Goal: Complete application form

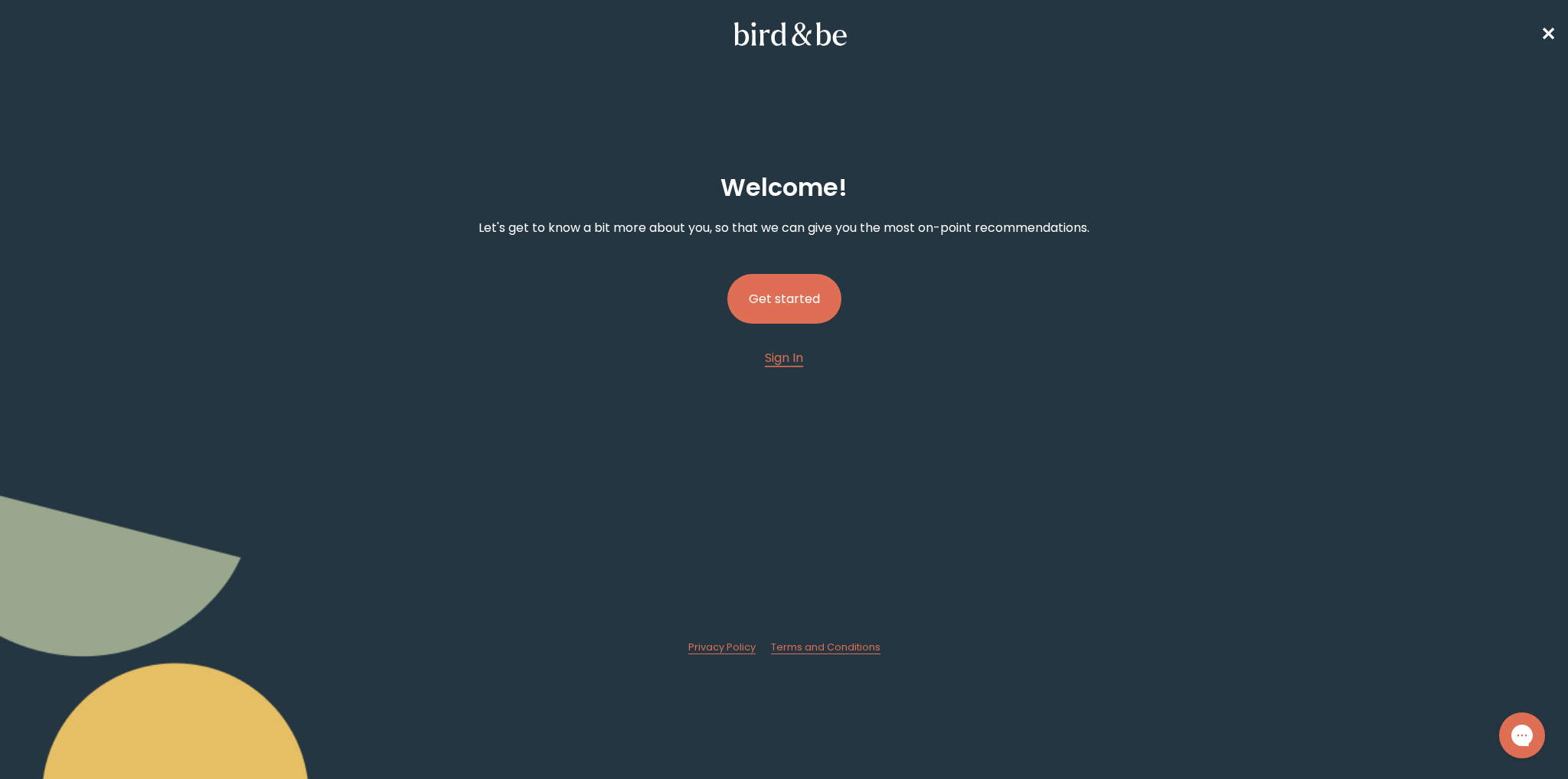
click at [830, 300] on button "Get started" at bounding box center [784, 299] width 114 height 50
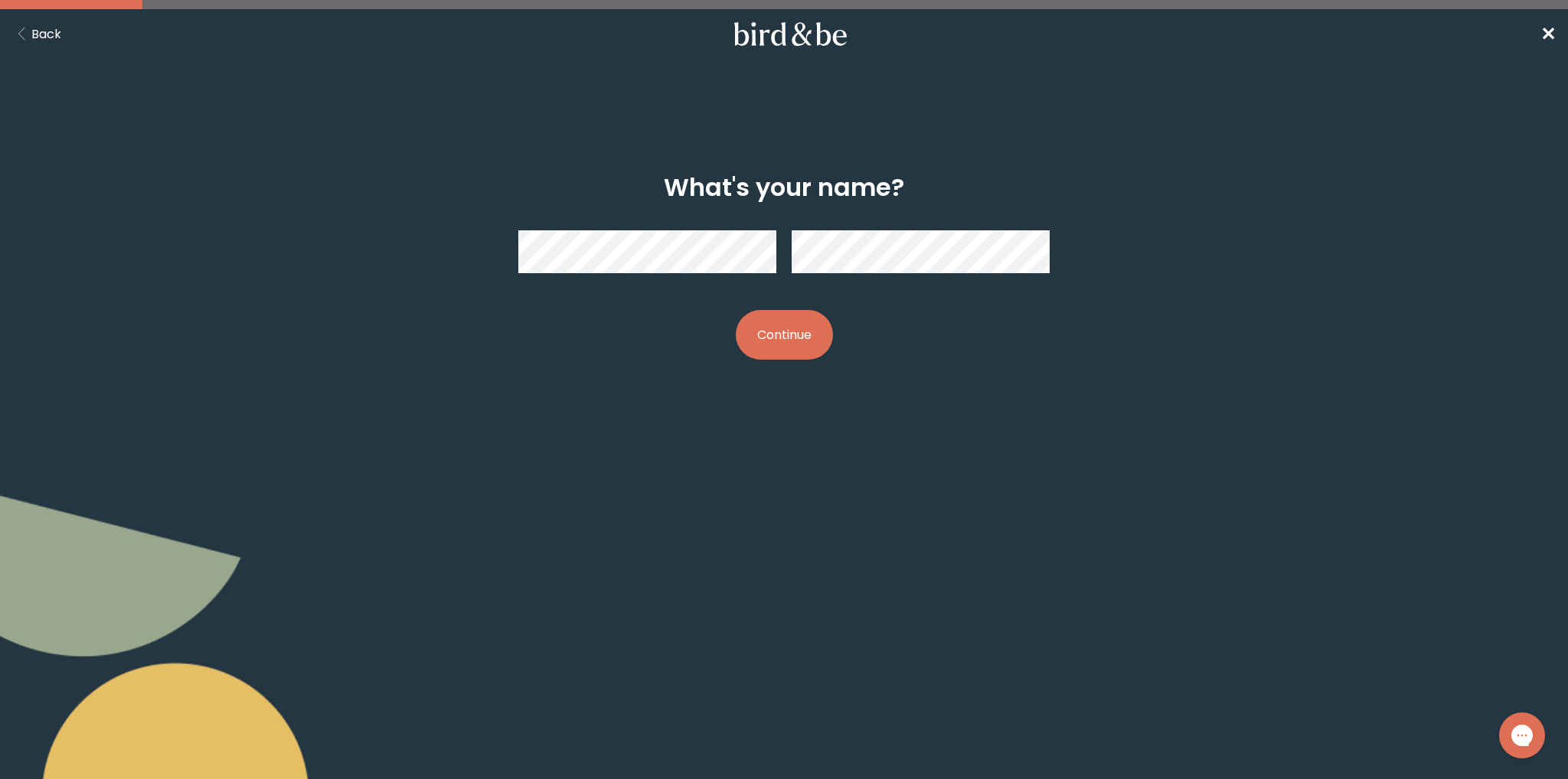
click at [803, 344] on button "Continue" at bounding box center [784, 335] width 97 height 50
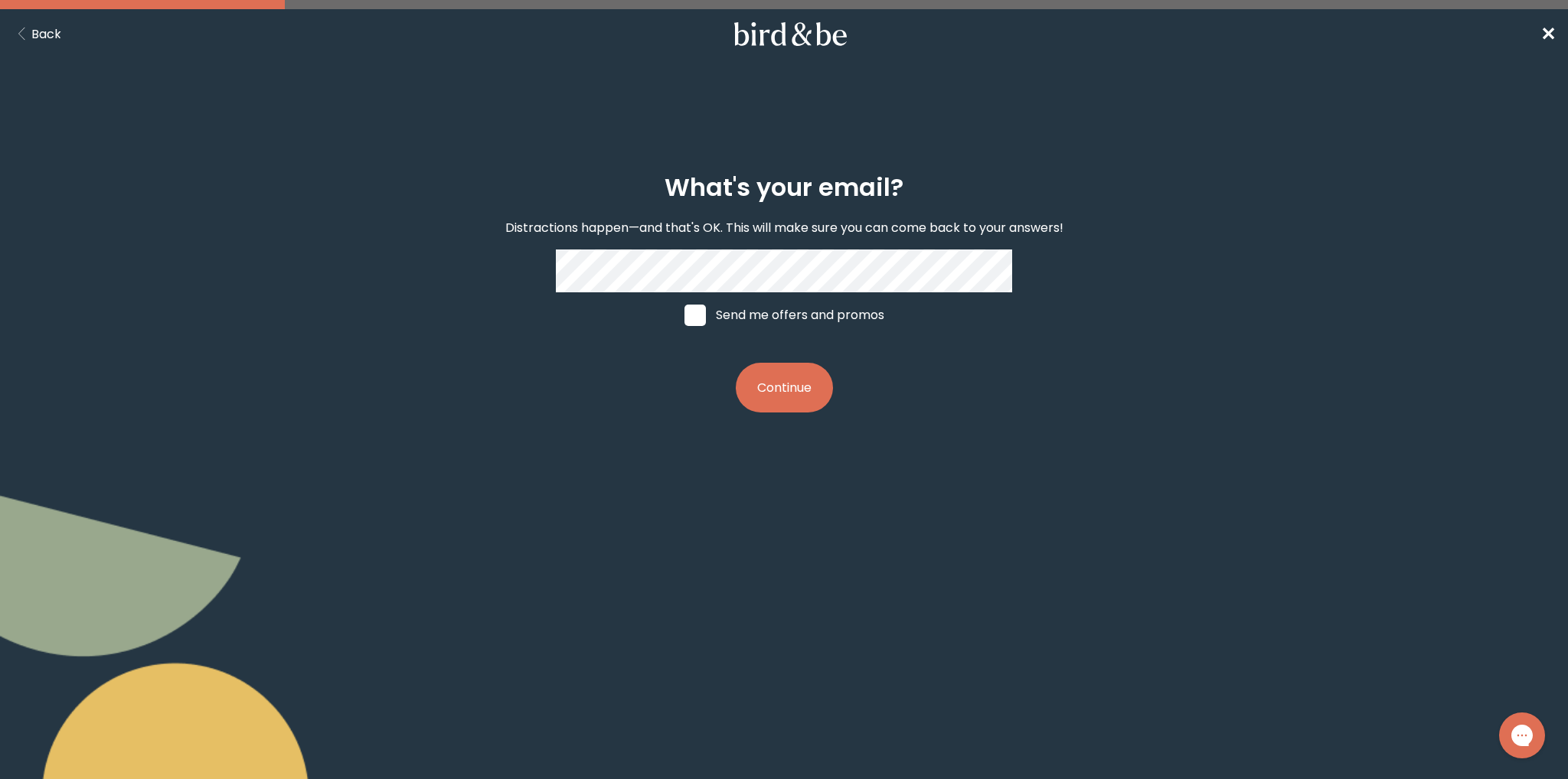
click at [774, 386] on button "Continue" at bounding box center [784, 388] width 97 height 50
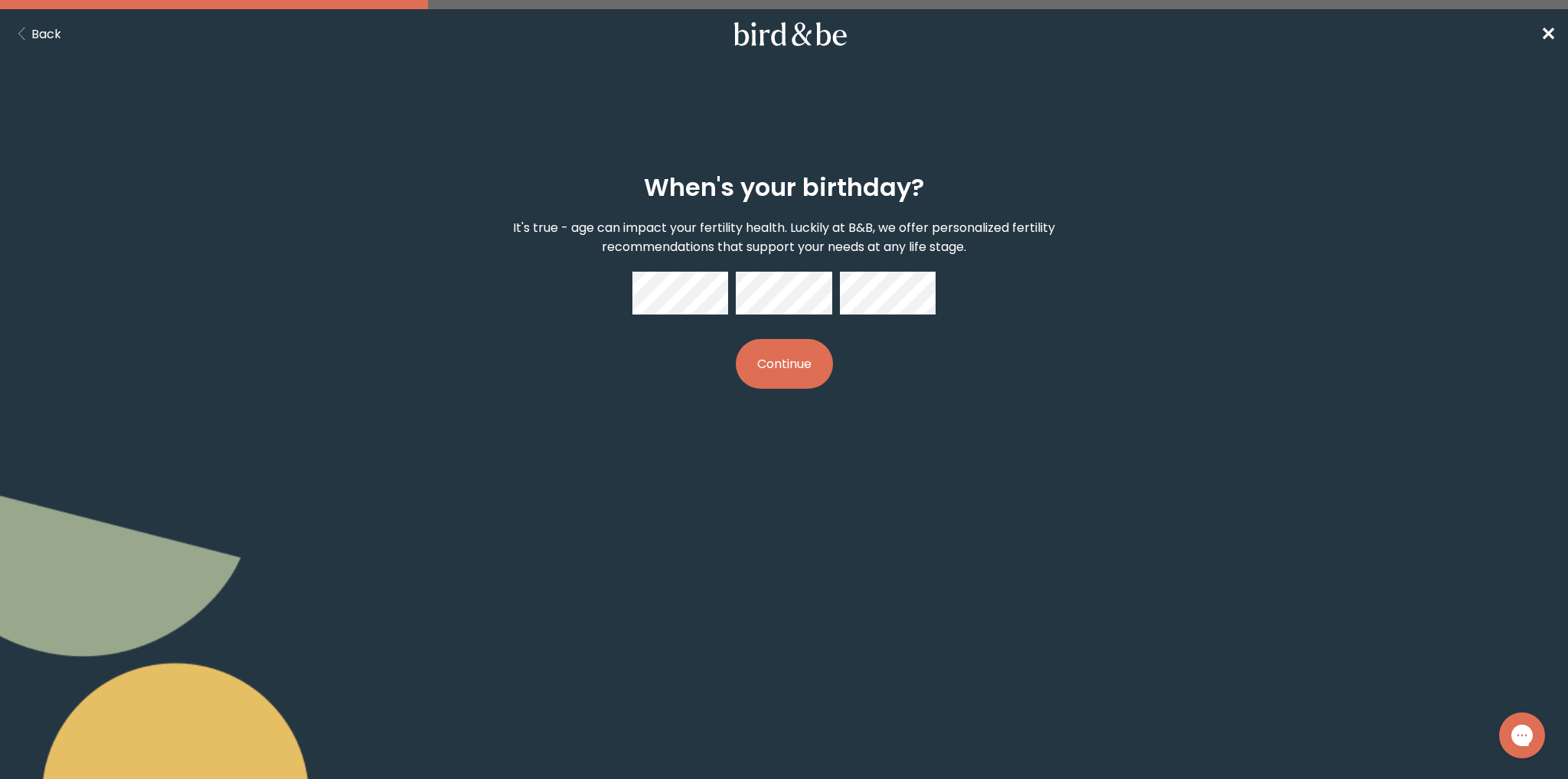
click at [796, 364] on button "Continue" at bounding box center [784, 364] width 97 height 50
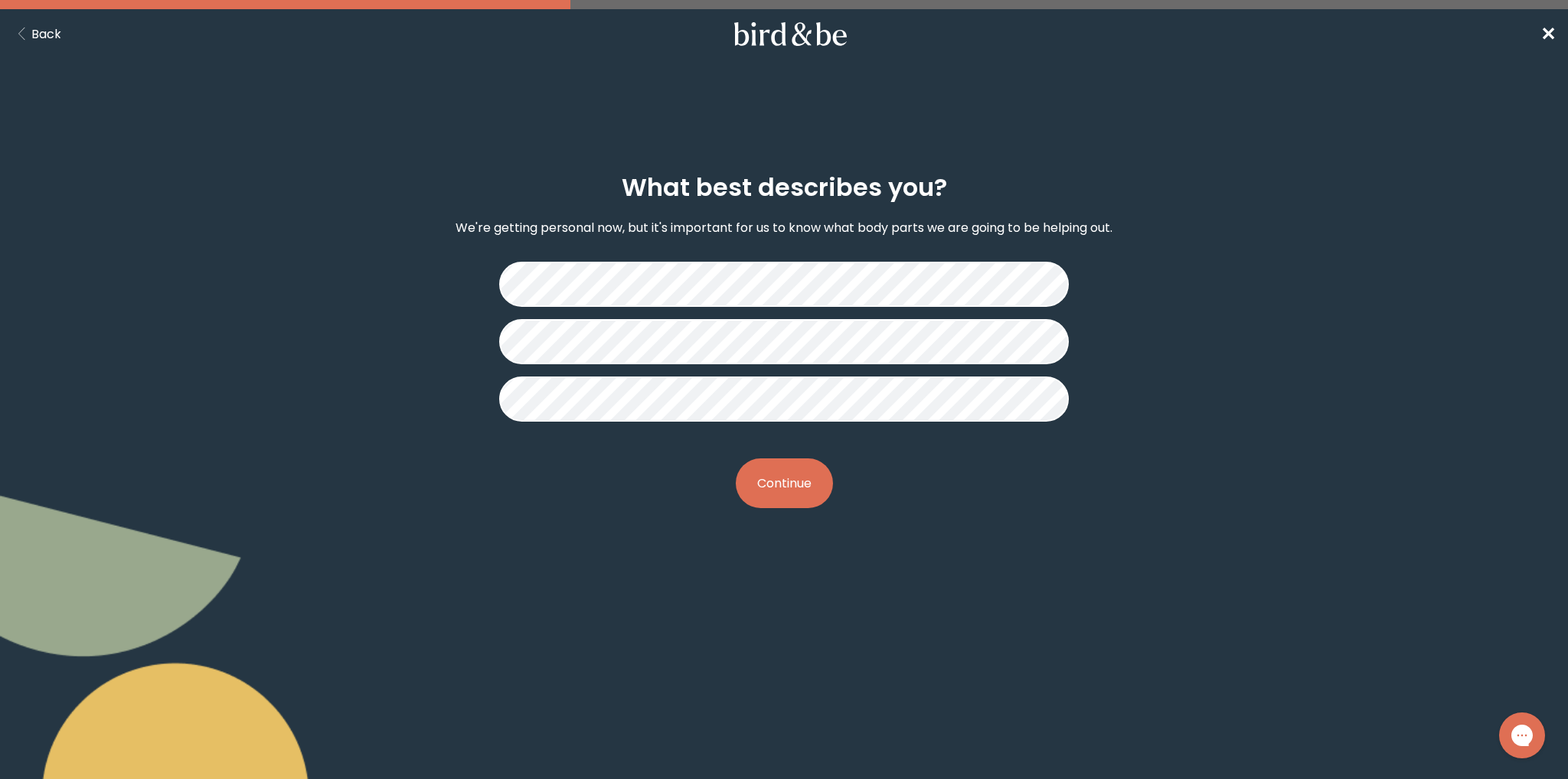
click at [805, 475] on button "Continue" at bounding box center [784, 483] width 97 height 50
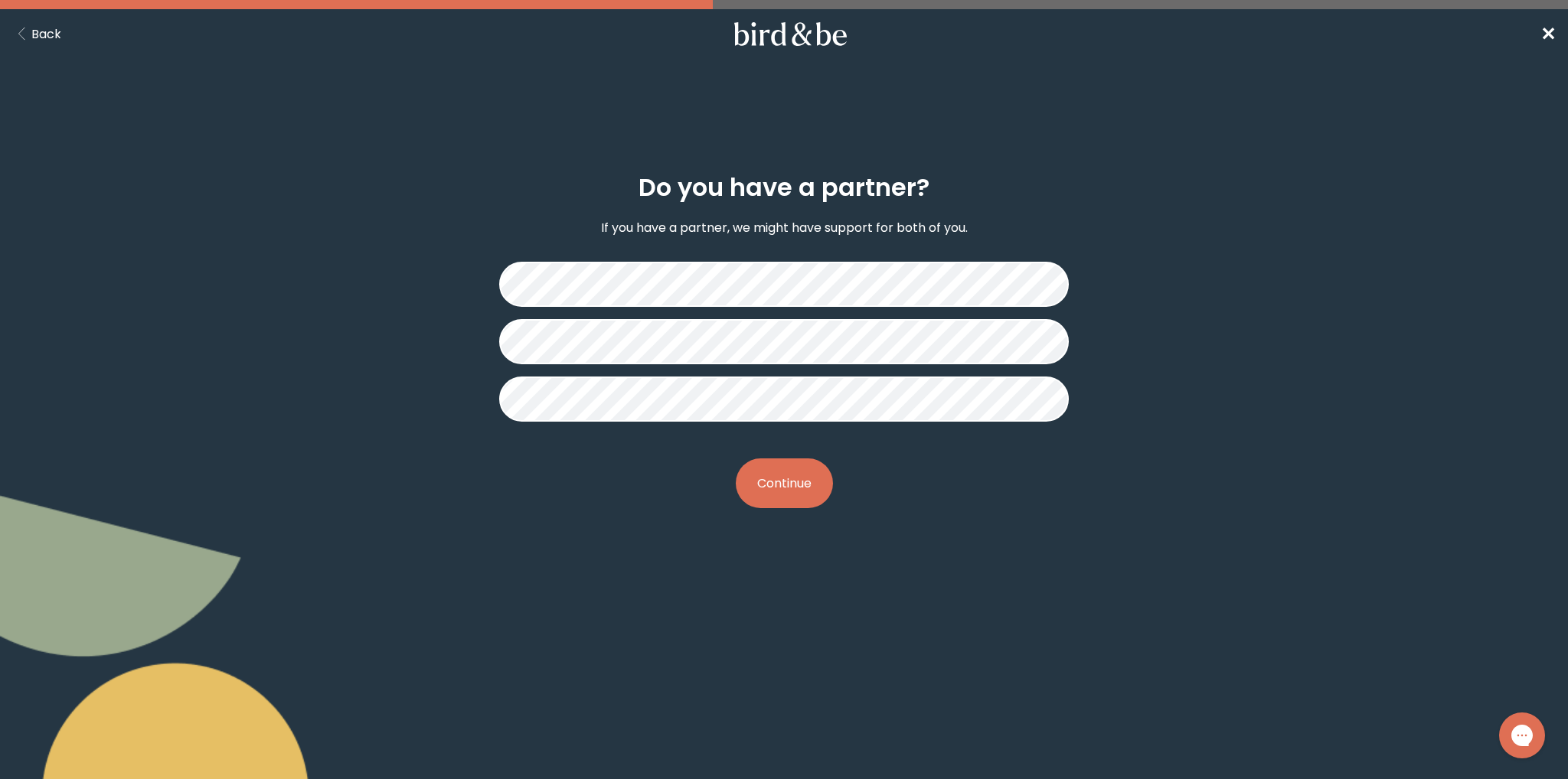
click at [805, 488] on button "Continue" at bounding box center [784, 483] width 97 height 50
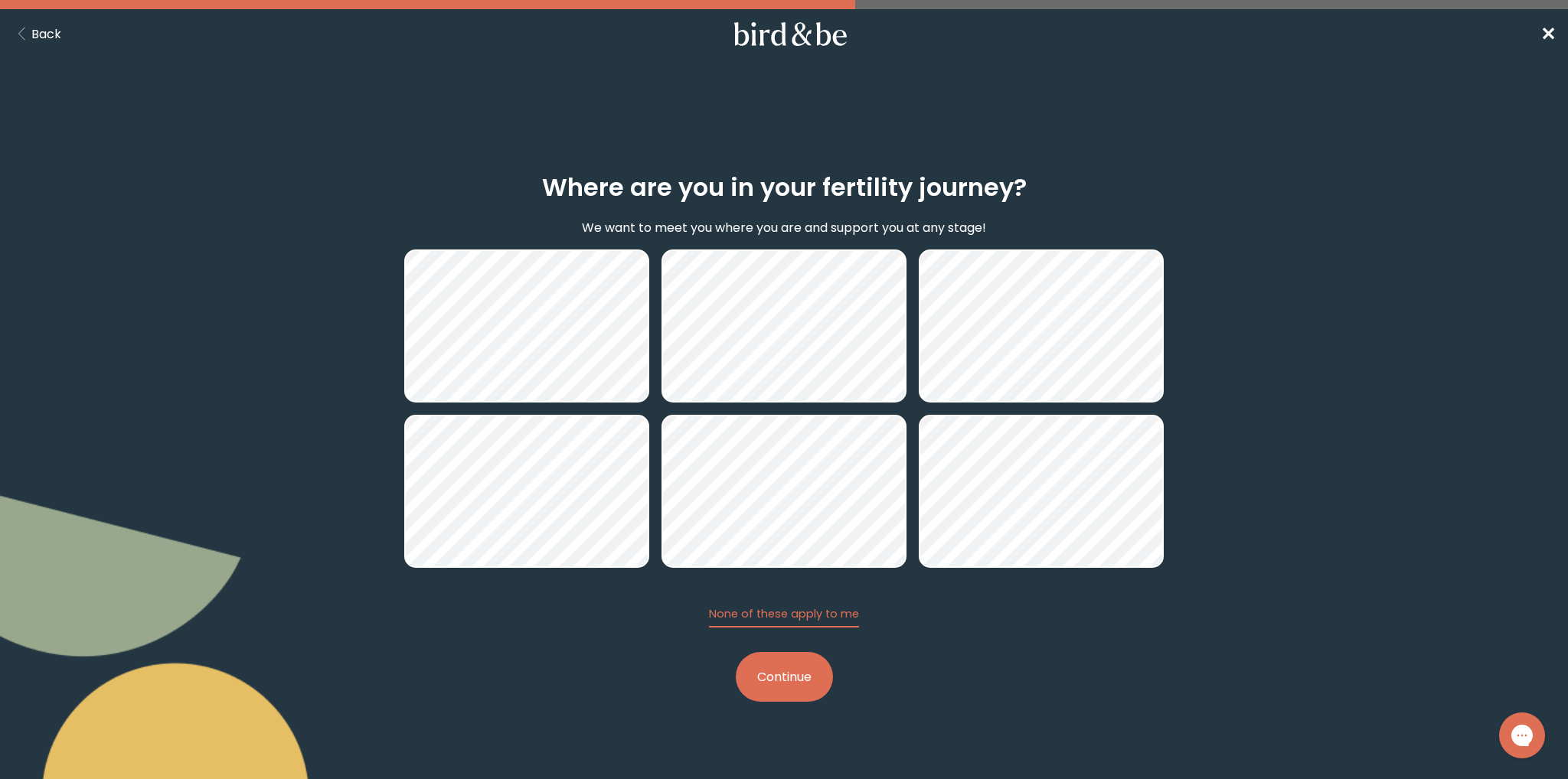
click at [818, 677] on button "Continue" at bounding box center [784, 677] width 97 height 50
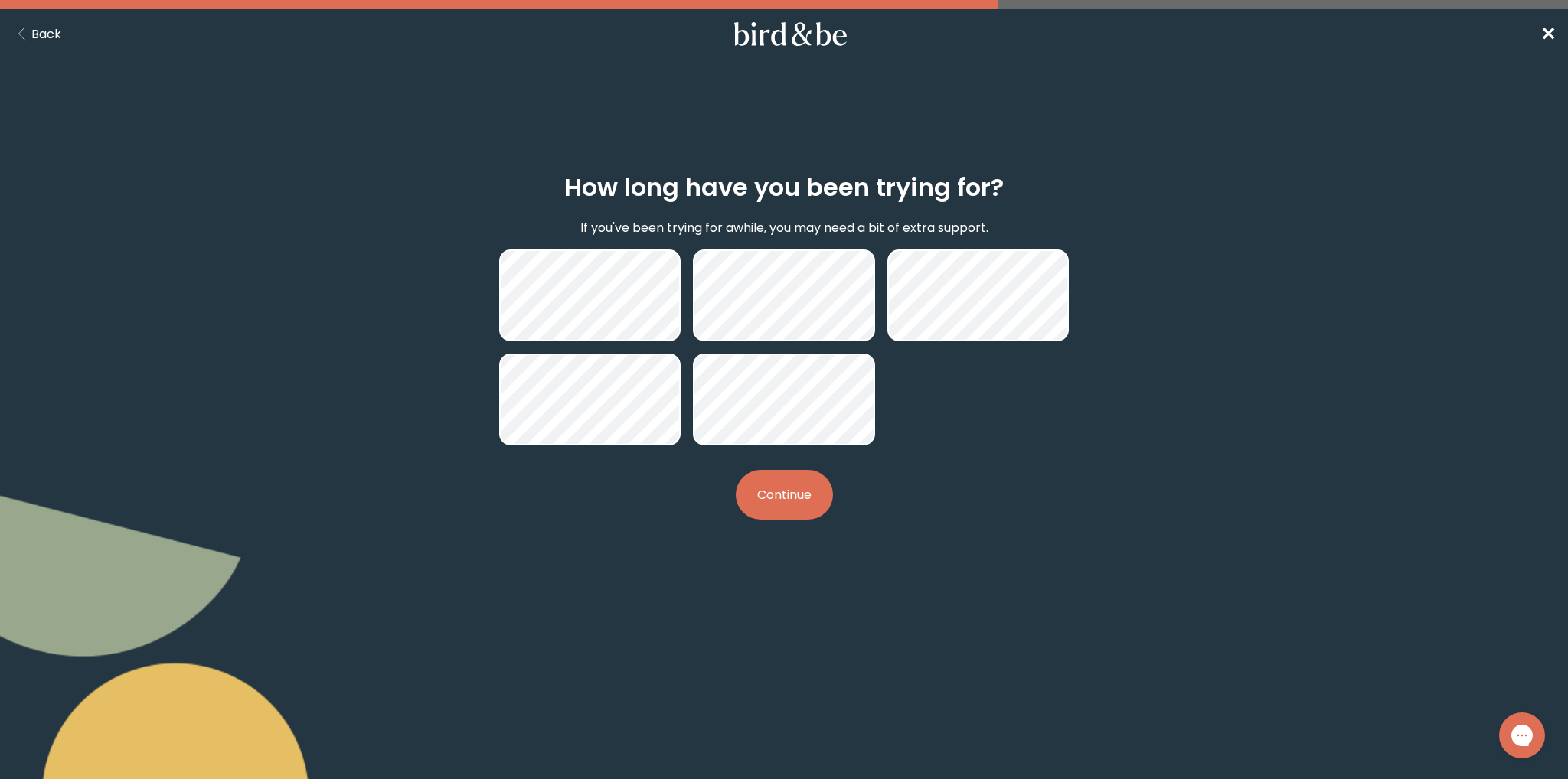
click at [799, 509] on button "Continue" at bounding box center [784, 495] width 97 height 50
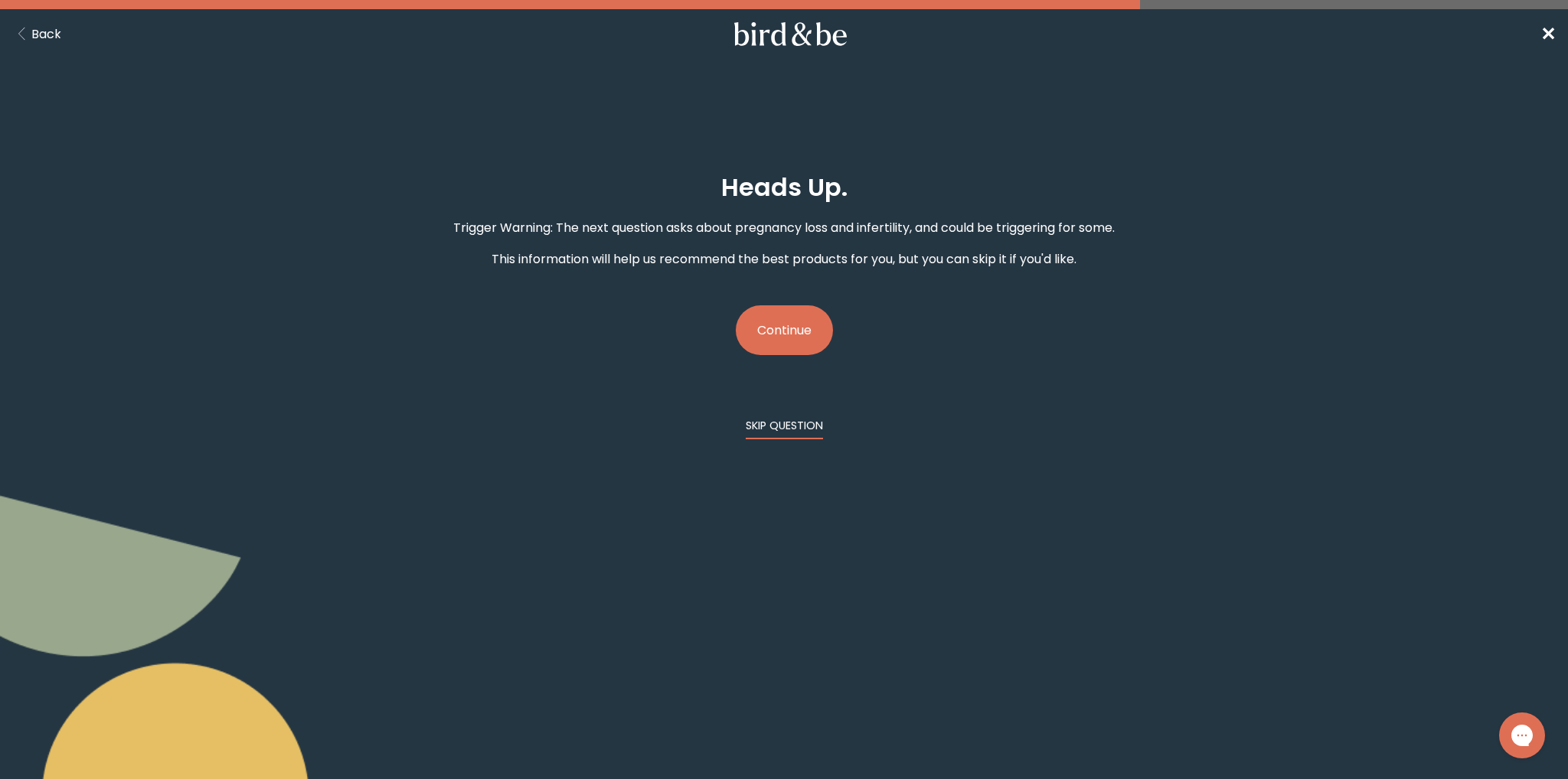
click at [814, 423] on button "SKIP QUESTION" at bounding box center [784, 428] width 77 height 22
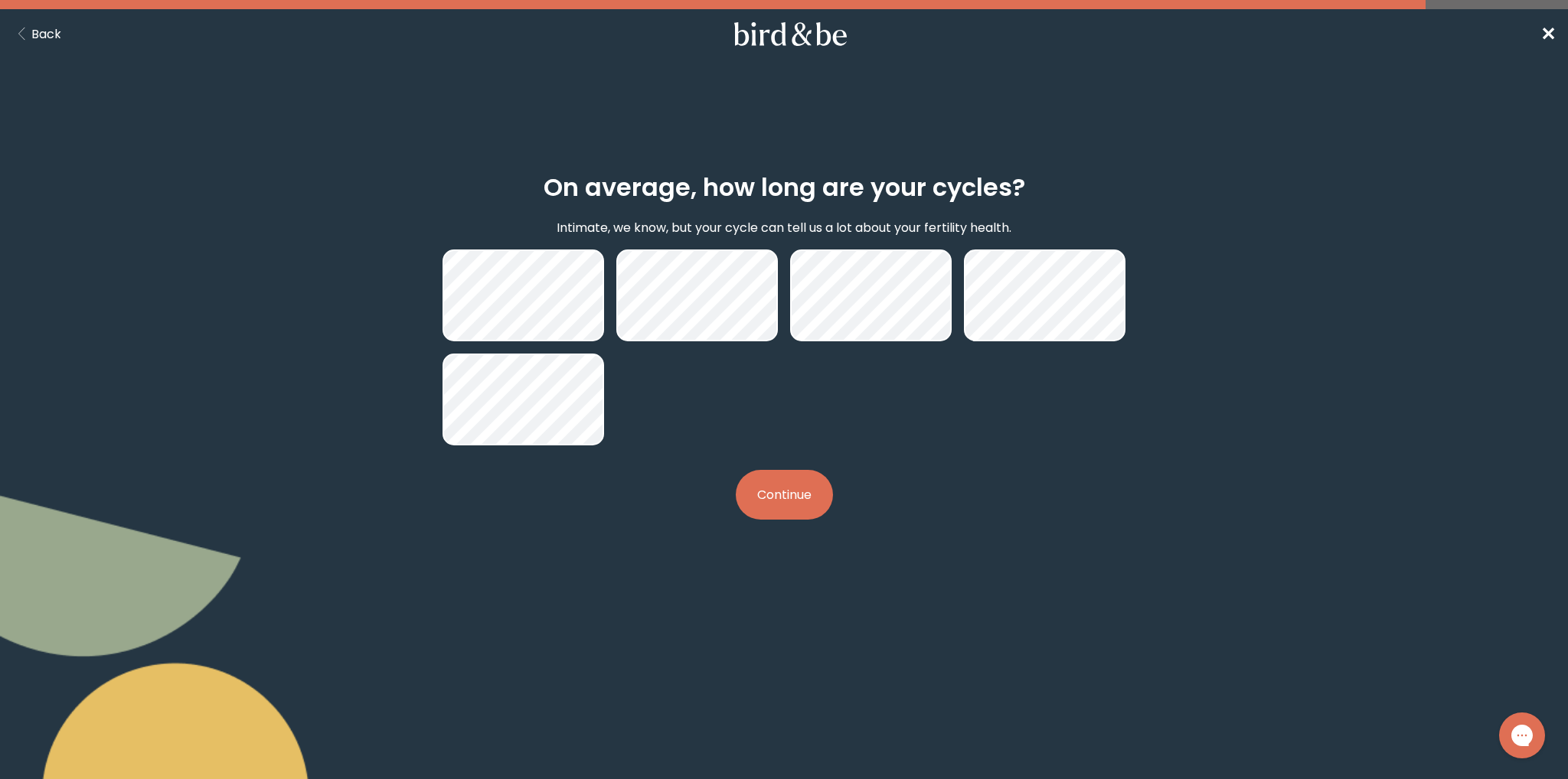
click at [796, 481] on button "Continue" at bounding box center [784, 495] width 97 height 50
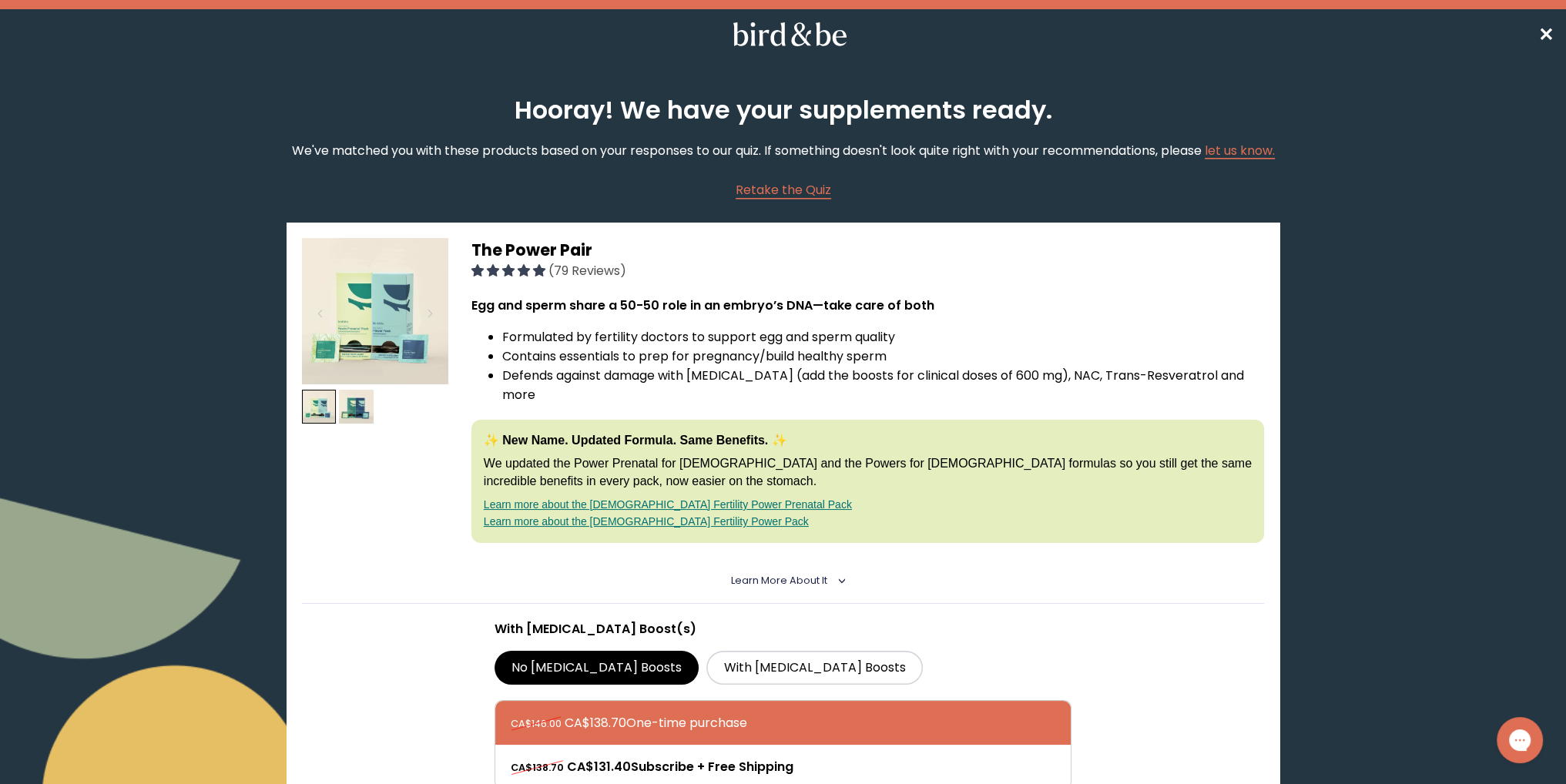
click at [1538, 34] on span "✕" at bounding box center [1546, 34] width 16 height 25
